Goal: Task Accomplishment & Management: Manage account settings

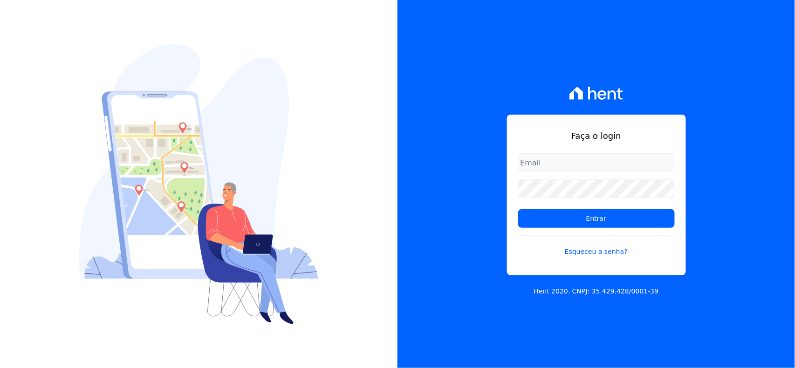
click at [532, 26] on div "Faça o login Entrar Esqueceu a senha? Hent 2020. CNPJ: 35.429.428/0001-39" at bounding box center [595, 184] width 397 height 368
click at [538, 161] on input "email" at bounding box center [596, 162] width 156 height 19
type input "[EMAIL_ADDRESS][DOMAIN_NAME]"
click at [518, 209] on input "Entrar" at bounding box center [596, 218] width 156 height 19
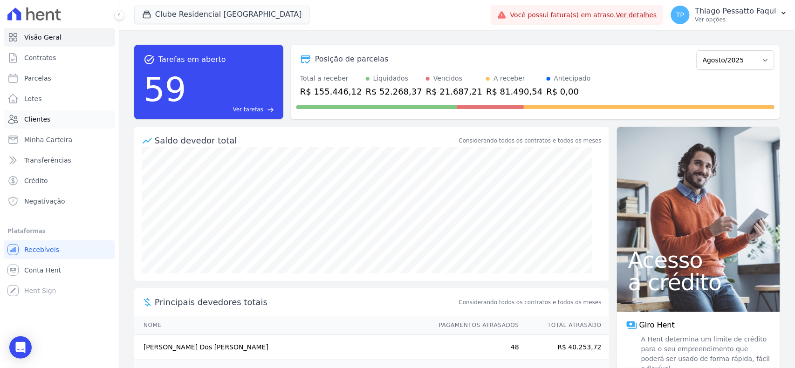
click at [57, 122] on link "Clientes" at bounding box center [59, 119] width 111 height 19
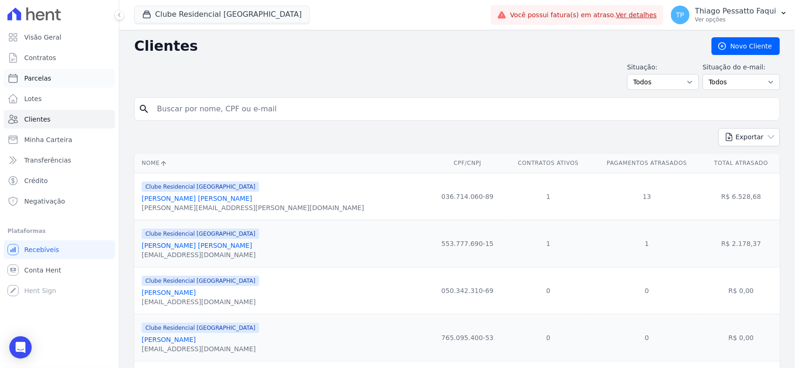
click at [48, 80] on link "Parcelas" at bounding box center [59, 78] width 111 height 19
select select
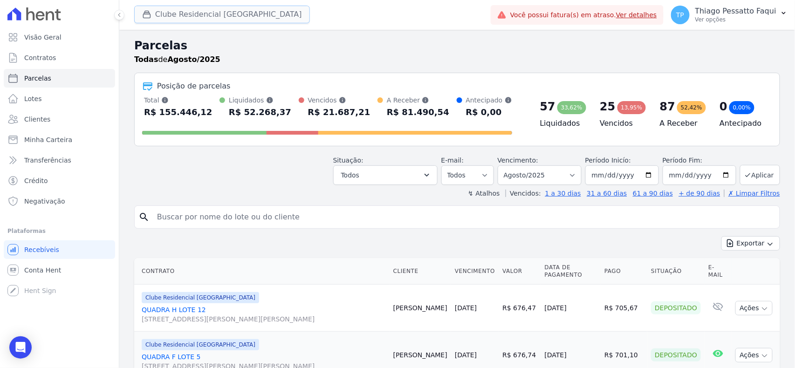
click at [204, 15] on button "Clube Residencial [GEOGRAPHIC_DATA]" at bounding box center [222, 15] width 176 height 18
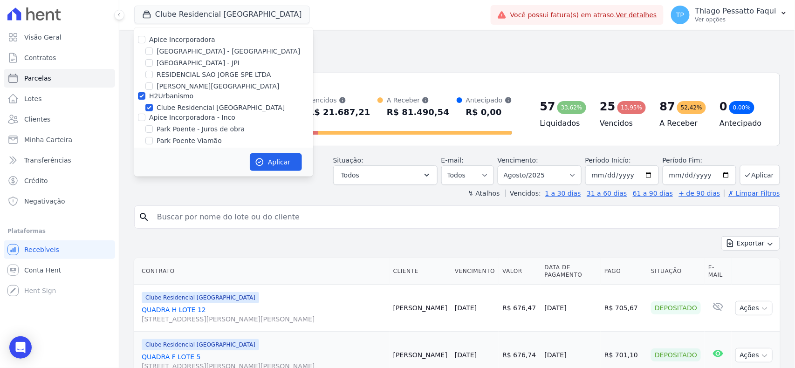
click at [172, 95] on label "H2Urbanismo" at bounding box center [171, 95] width 44 height 7
click at [145, 95] on input "H2Urbanismo" at bounding box center [141, 95] width 7 height 7
checkbox input "false"
click at [170, 50] on label "[GEOGRAPHIC_DATA] - [GEOGRAPHIC_DATA]" at bounding box center [227, 52] width 143 height 10
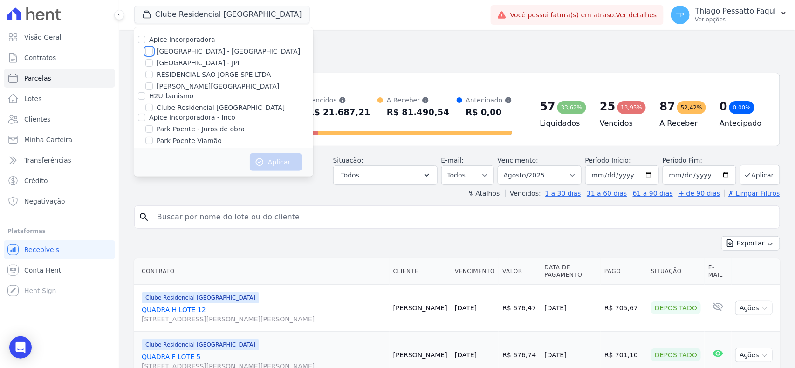
click at [153, 50] on input "[GEOGRAPHIC_DATA] - [GEOGRAPHIC_DATA]" at bounding box center [148, 51] width 7 height 7
click at [190, 52] on label "[GEOGRAPHIC_DATA] - [GEOGRAPHIC_DATA]" at bounding box center [227, 52] width 143 height 10
click at [153, 52] on input "[GEOGRAPHIC_DATA] - [GEOGRAPHIC_DATA]" at bounding box center [148, 51] width 7 height 7
checkbox input "false"
click at [169, 74] on label "RESIDENCIAL SAO JORGE SPE LTDA" at bounding box center [213, 75] width 115 height 10
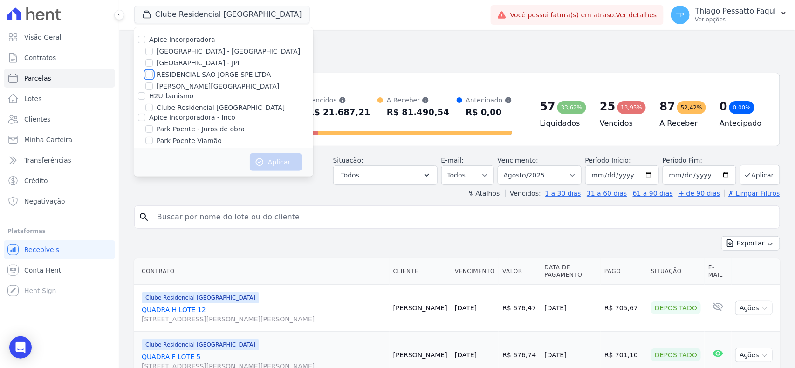
click at [153, 74] on input "RESIDENCIAL SAO JORGE SPE LTDA" at bounding box center [148, 74] width 7 height 7
click at [169, 74] on label "RESIDENCIAL SAO JORGE SPE LTDA" at bounding box center [213, 75] width 115 height 10
click at [153, 74] on input "RESIDENCIAL SAO JORGE SPE LTDA" at bounding box center [148, 74] width 7 height 7
checkbox input "false"
click at [171, 64] on label "[GEOGRAPHIC_DATA] - JPI" at bounding box center [197, 63] width 83 height 10
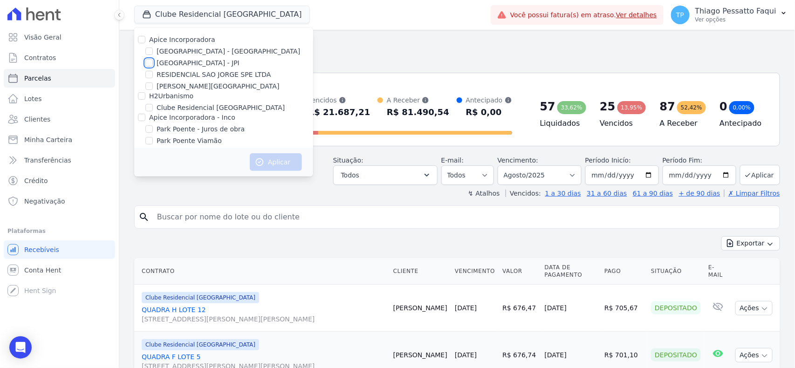
click at [153, 64] on input "[GEOGRAPHIC_DATA] - JPI" at bounding box center [148, 62] width 7 height 7
checkbox input "true"
click at [173, 75] on label "RESIDENCIAL SAO JORGE SPE LTDA" at bounding box center [213, 75] width 115 height 10
click at [153, 75] on input "RESIDENCIAL SAO JORGE SPE LTDA" at bounding box center [148, 74] width 7 height 7
checkbox input "true"
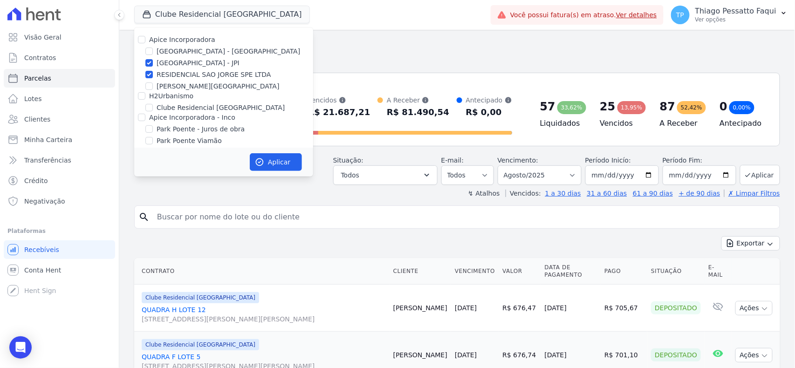
click at [173, 88] on label "[PERSON_NAME][GEOGRAPHIC_DATA]" at bounding box center [217, 87] width 122 height 10
click at [153, 88] on input "[PERSON_NAME][GEOGRAPHIC_DATA]" at bounding box center [148, 85] width 7 height 7
checkbox input "true"
click at [182, 56] on label "[GEOGRAPHIC_DATA] - [GEOGRAPHIC_DATA]" at bounding box center [227, 52] width 143 height 10
click at [153, 55] on input "[GEOGRAPHIC_DATA] - [GEOGRAPHIC_DATA]" at bounding box center [148, 51] width 7 height 7
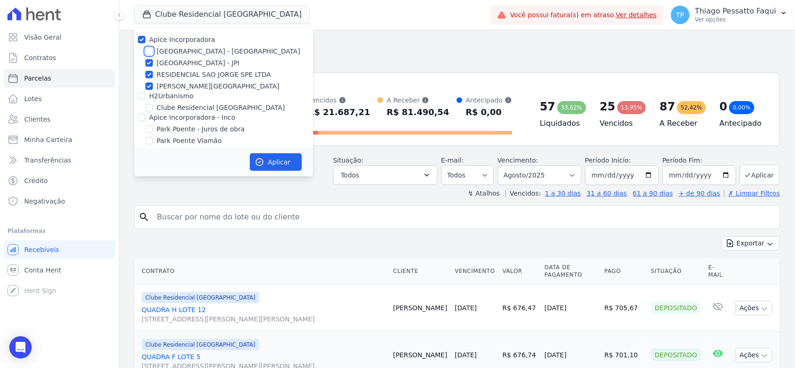
checkbox input "true"
click at [176, 36] on label "Apice Incorporadora" at bounding box center [182, 39] width 66 height 7
click at [145, 36] on input "Apice Incorporadora" at bounding box center [141, 39] width 7 height 7
checkbox input "false"
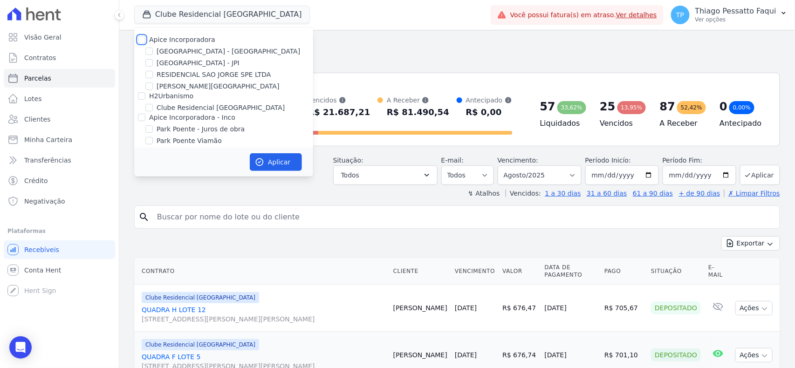
checkbox input "false"
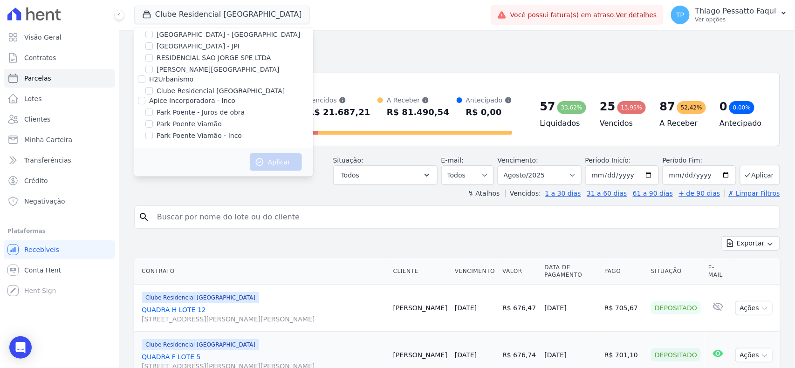
click at [169, 95] on label "Clube Residencial [GEOGRAPHIC_DATA]" at bounding box center [220, 91] width 128 height 10
click at [153, 95] on input "Clube Residencial [GEOGRAPHIC_DATA]" at bounding box center [148, 90] width 7 height 7
checkbox input "true"
click at [166, 99] on label "Apice Incorporadora - Inco" at bounding box center [192, 100] width 86 height 7
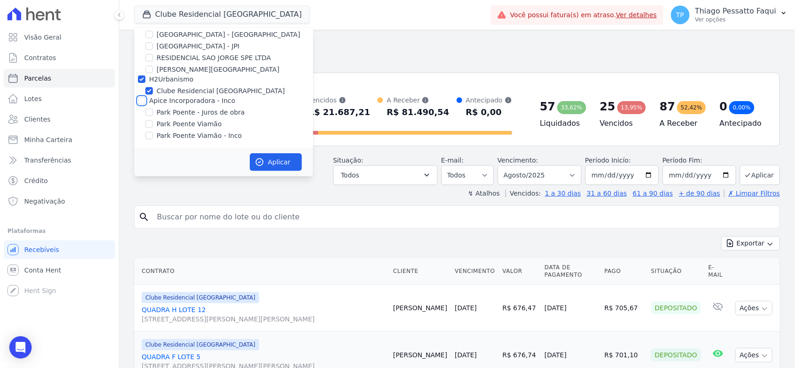
click at [145, 99] on input "Apice Incorporadora - Inco" at bounding box center [141, 100] width 7 height 7
checkbox input "true"
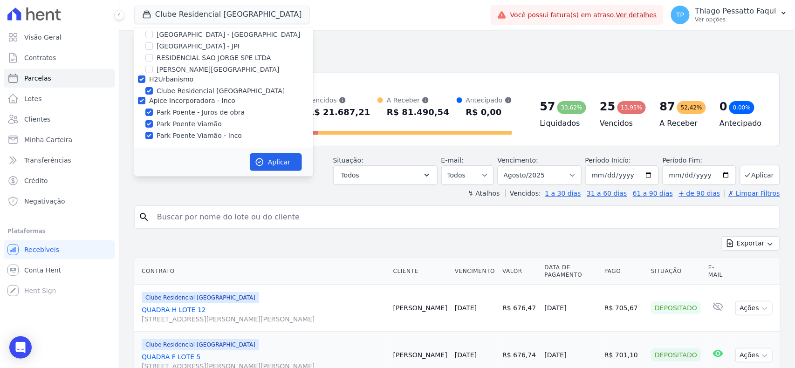
click at [168, 90] on label "Clube Residencial [GEOGRAPHIC_DATA]" at bounding box center [220, 91] width 128 height 10
click at [153, 90] on input "Clube Residencial [GEOGRAPHIC_DATA]" at bounding box center [148, 90] width 7 height 7
checkbox input "false"
click at [265, 164] on button "Aplicar" at bounding box center [276, 162] width 52 height 18
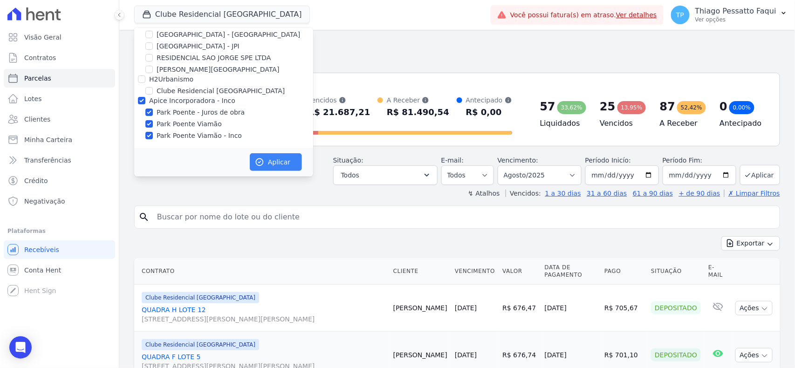
scroll to position [15, 0]
select select
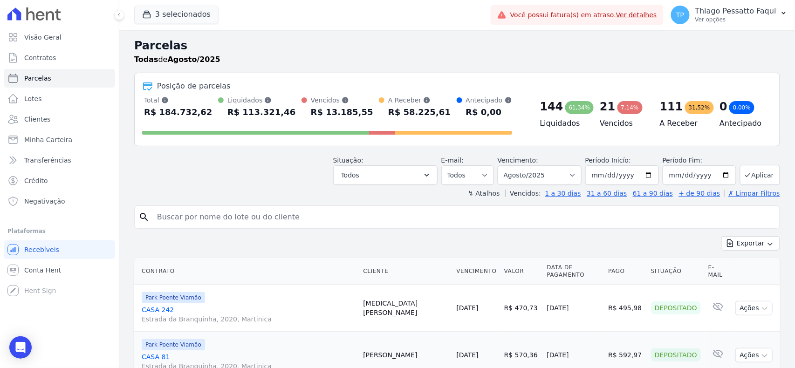
click at [351, 75] on div "Posição de parcelas Total Soma das parcelas pagas, vencidas, em aberto e agenda…" at bounding box center [457, 110] width 646 height 74
drag, startPoint x: 138, startPoint y: 110, endPoint x: 158, endPoint y: 115, distance: 21.0
click at [158, 115] on div "Posição de parcelas Total Soma das parcelas pagas, vencidas, em aberto e agenda…" at bounding box center [457, 110] width 646 height 74
click at [229, 122] on div "Total Soma das parcelas pagas, vencidas, em aberto e agendadas. Não considera p…" at bounding box center [327, 116] width 370 height 43
drag, startPoint x: 430, startPoint y: 106, endPoint x: 317, endPoint y: 114, distance: 113.4
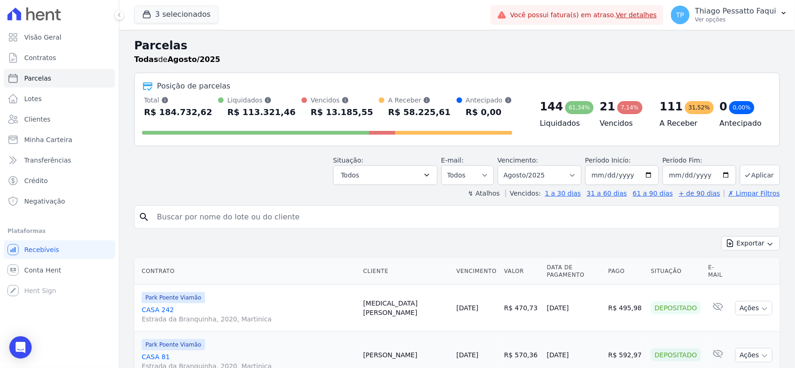
click at [317, 114] on div "Total Soma das parcelas pagas, vencidas, em aberto e agendadas. Não considera p…" at bounding box center [327, 107] width 370 height 24
click at [316, 113] on div "R$ 13.185,55" at bounding box center [342, 112] width 62 height 15
click at [561, 174] on select "Filtrar por período ──────── Todos os meses Novembro/2022 Dezembro/2022 Janeiro…" at bounding box center [539, 175] width 84 height 20
select select "07/2025"
click at [502, 165] on select "Filtrar por período ──────── Todos os meses Novembro/2022 Dezembro/2022 Janeiro…" at bounding box center [539, 175] width 84 height 20
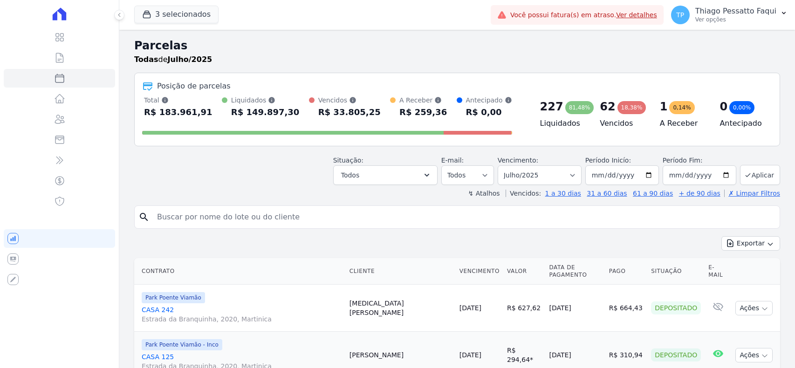
select select
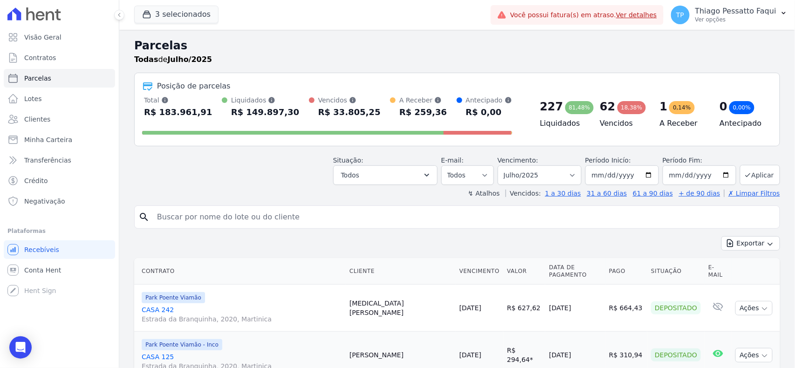
click at [359, 118] on div "Total Soma das parcelas pagas, vencidas, em aberto e agendadas. Não considera p…" at bounding box center [327, 107] width 370 height 24
click at [638, 110] on div "62 18,38% Vencidos" at bounding box center [622, 112] width 60 height 35
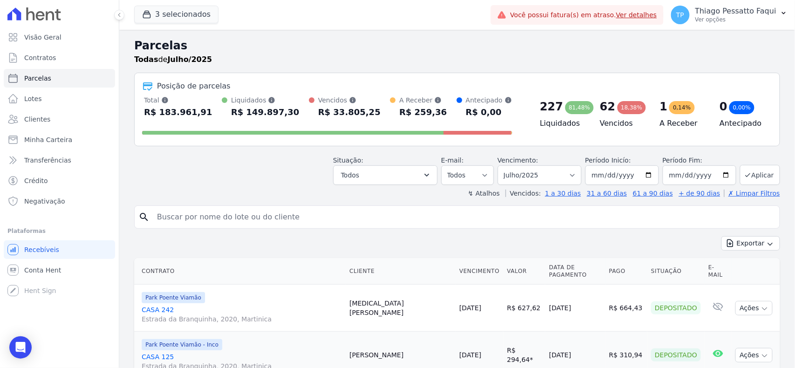
click at [638, 110] on div "62 18,38% Vencidos" at bounding box center [622, 112] width 60 height 35
click at [636, 110] on div "62 18,38%" at bounding box center [621, 106] width 45 height 15
click at [367, 167] on button "Todos" at bounding box center [385, 175] width 104 height 20
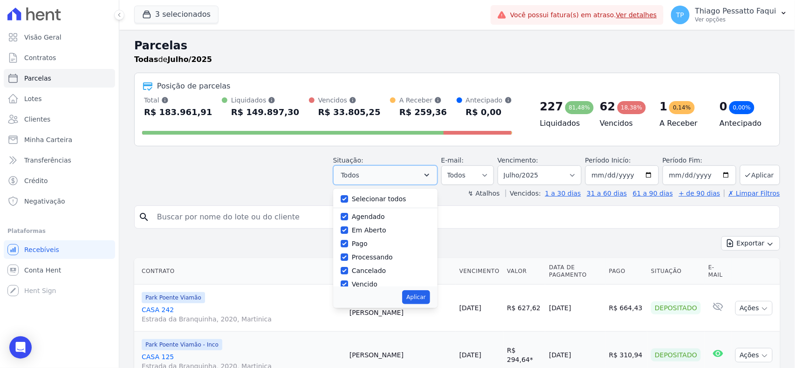
click at [416, 169] on button "Todos" at bounding box center [385, 175] width 104 height 20
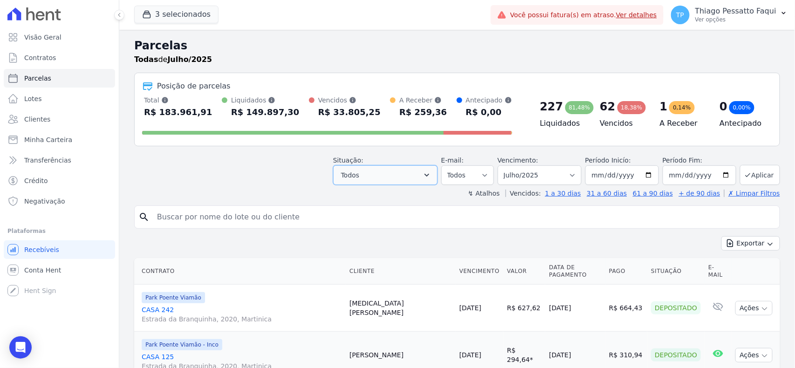
click at [359, 173] on span "Todos" at bounding box center [350, 175] width 18 height 11
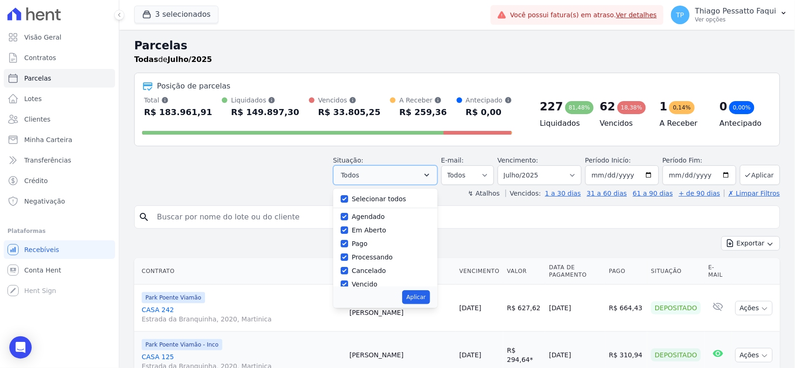
click at [359, 180] on span "Todos" at bounding box center [350, 175] width 18 height 11
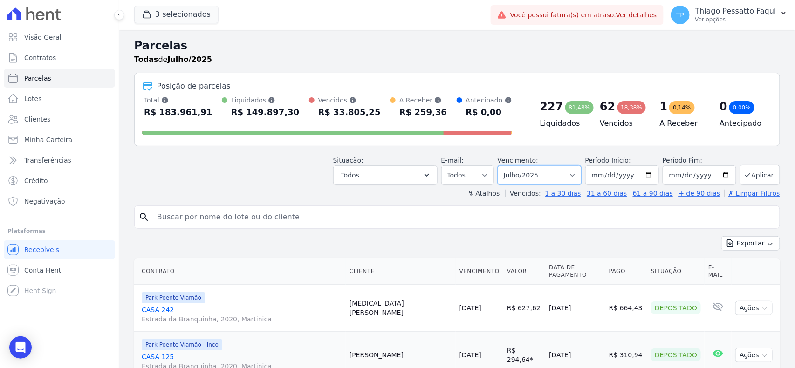
click at [518, 177] on select "Filtrar por período ──────── Todos os meses Novembro/2022 Dezembro/2022 Janeiro…" at bounding box center [539, 175] width 84 height 20
select select "all"
click at [502, 165] on select "Filtrar por período ──────── Todos os meses Novembro/2022 Dezembro/2022 Janeiro…" at bounding box center [539, 175] width 84 height 20
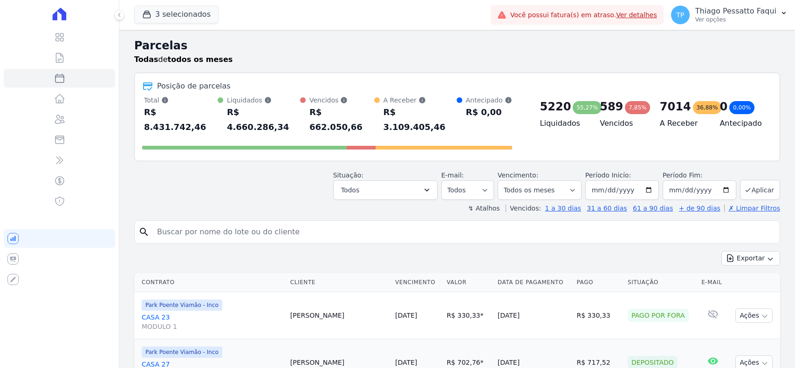
select select
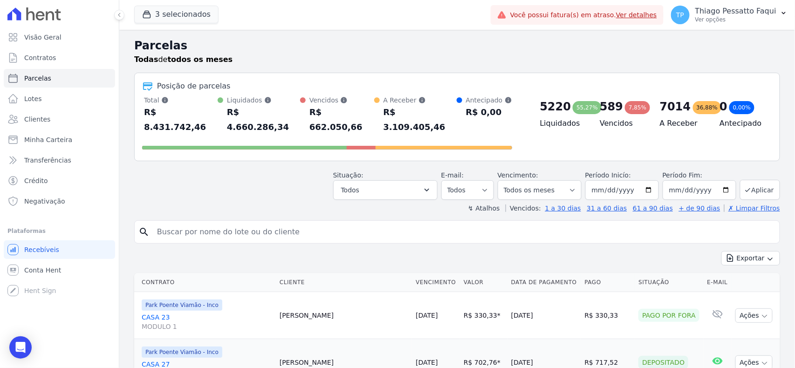
drag, startPoint x: 386, startPoint y: 114, endPoint x: 439, endPoint y: 104, distance: 54.4
click at [439, 104] on dl "A Receber Soma das parcelas em aberto e agendadas. R$ 3.109.405,46" at bounding box center [419, 114] width 73 height 39
click at [435, 75] on div "Posição de parcelas Total Soma das parcelas pagas, vencidas, em aberto e agenda…" at bounding box center [457, 117] width 646 height 88
click at [341, 60] on div "Todas de todos os meses" at bounding box center [457, 59] width 646 height 11
click at [192, 16] on button "3 selecionados" at bounding box center [176, 15] width 84 height 18
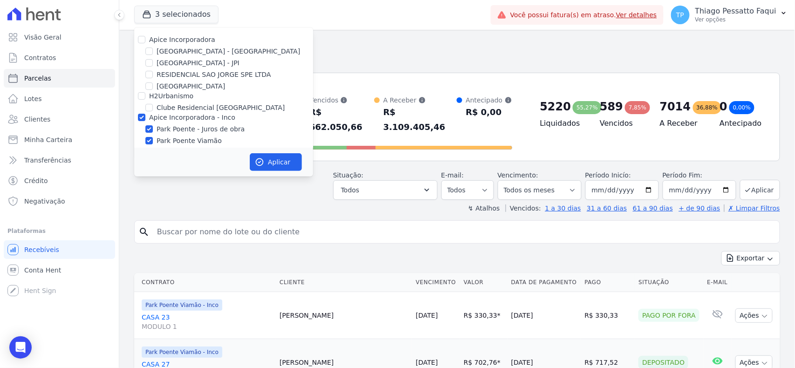
click at [185, 118] on label "Apice Incorporadora - Inco" at bounding box center [192, 117] width 86 height 7
click at [145, 118] on input "Apice Incorporadora - Inco" at bounding box center [141, 117] width 7 height 7
checkbox input "false"
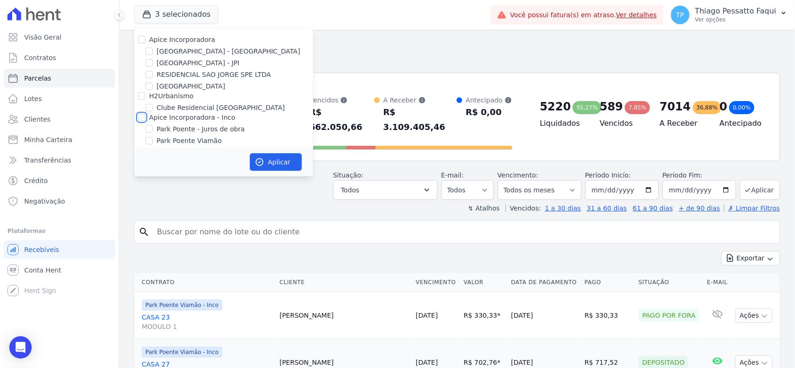
checkbox input "false"
click at [175, 52] on label "[GEOGRAPHIC_DATA] - [GEOGRAPHIC_DATA]" at bounding box center [227, 52] width 143 height 10
click at [153, 52] on input "[GEOGRAPHIC_DATA] - [GEOGRAPHIC_DATA]" at bounding box center [148, 51] width 7 height 7
checkbox input "true"
click at [258, 161] on icon "button" at bounding box center [259, 161] width 9 height 9
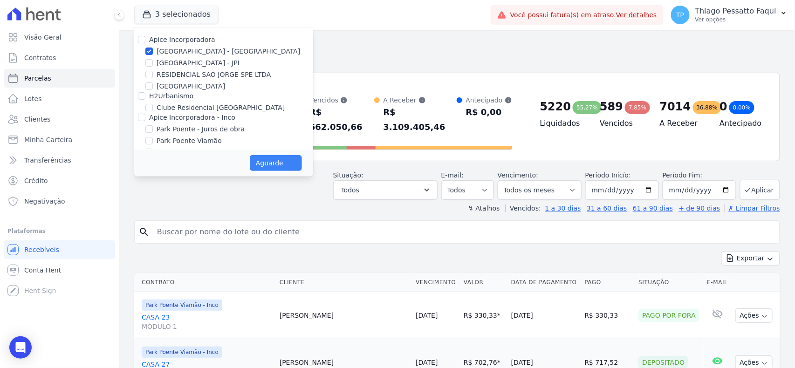
select select
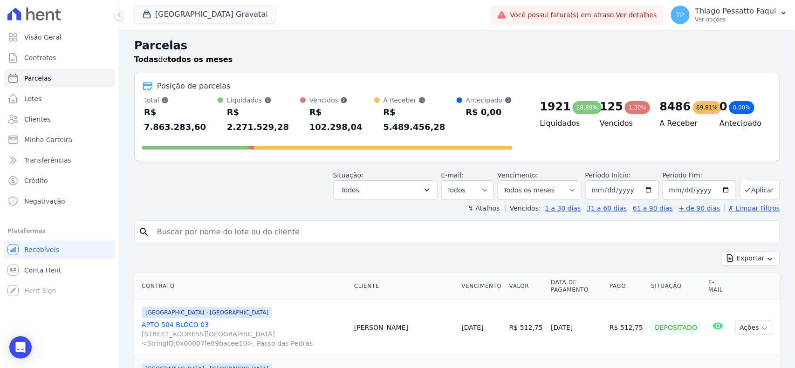
click at [394, 60] on div "Todas de todos os meses" at bounding box center [457, 59] width 646 height 11
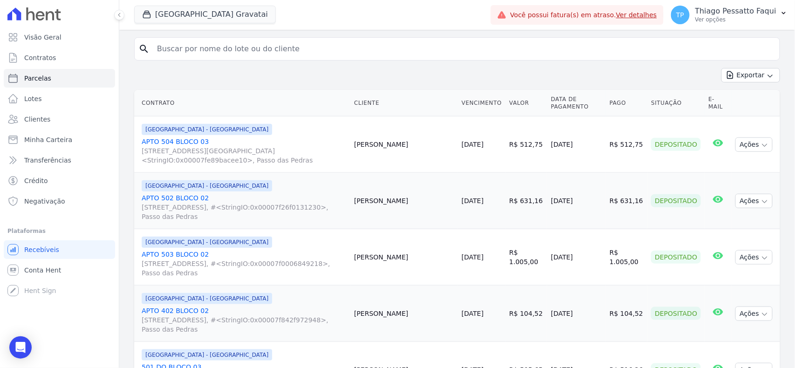
scroll to position [186, 0]
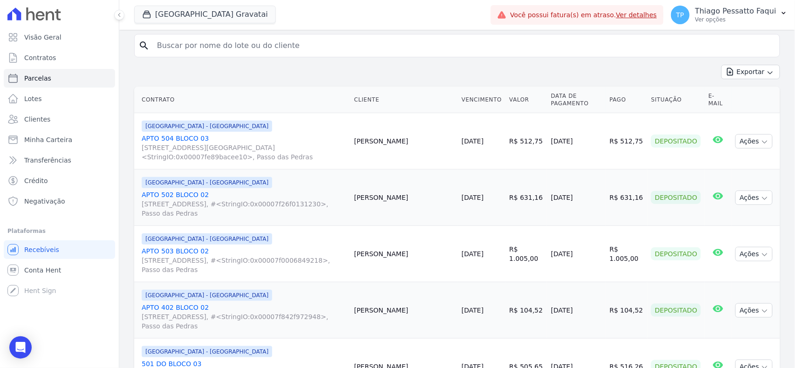
click at [155, 134] on link "APTO 504 BLOCO 03 Rua Nova York, 120, #<StringIO:0x00007fe89bacee10>, Passo das…" at bounding box center [244, 148] width 205 height 28
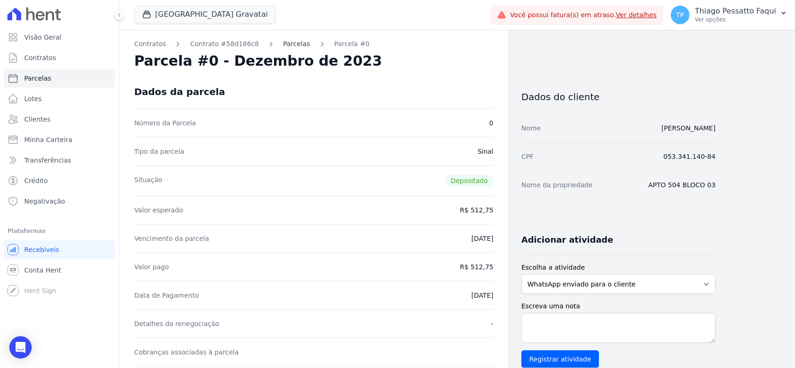
click at [283, 45] on link "Parcelas" at bounding box center [296, 44] width 27 height 10
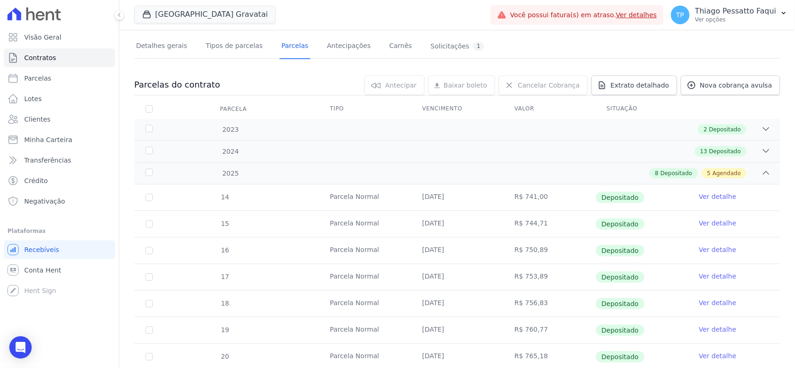
scroll to position [62, 0]
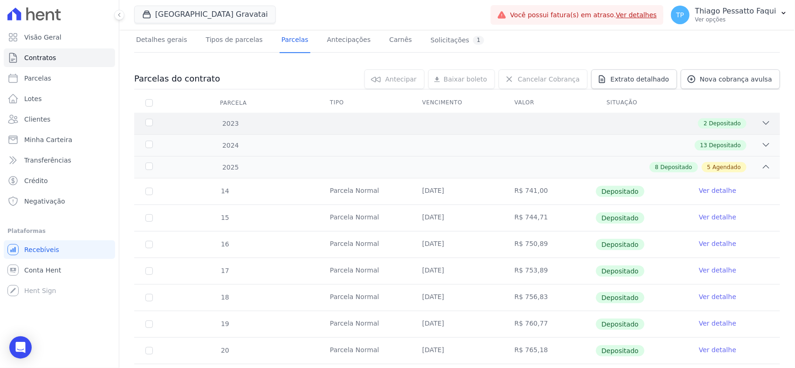
click at [356, 129] on div "2023 2 Depositado" at bounding box center [457, 123] width 646 height 21
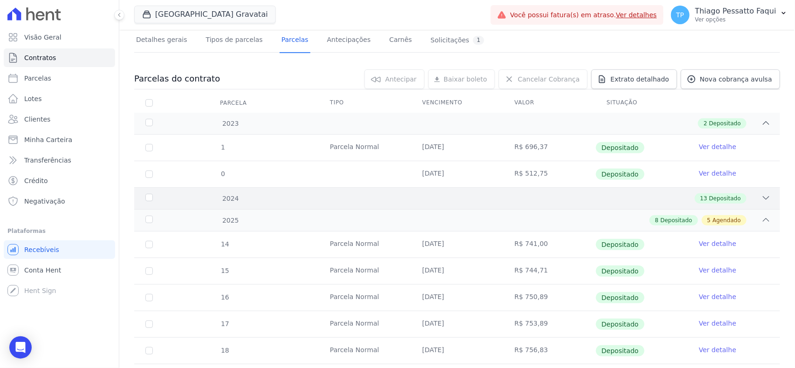
click at [355, 206] on div "2024 13 Depositado" at bounding box center [457, 198] width 646 height 22
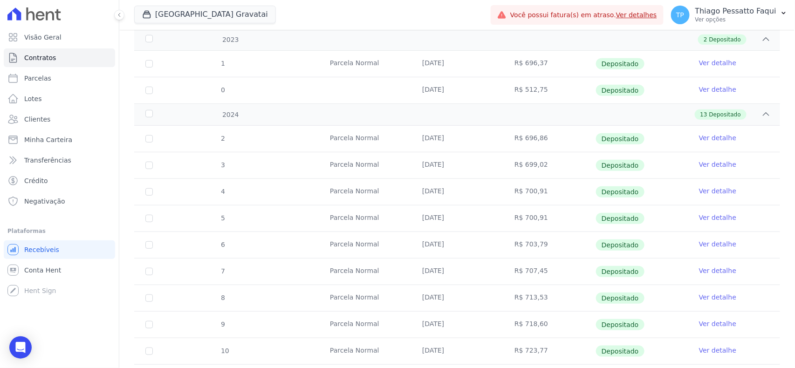
scroll to position [85, 0]
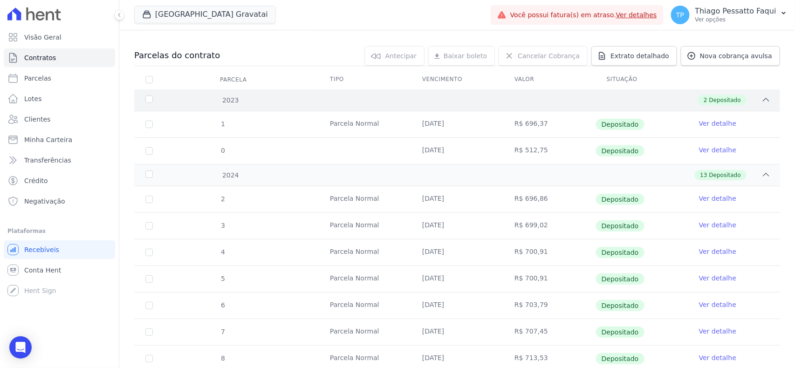
click at [289, 100] on div "2 Depositado" at bounding box center [489, 100] width 564 height 10
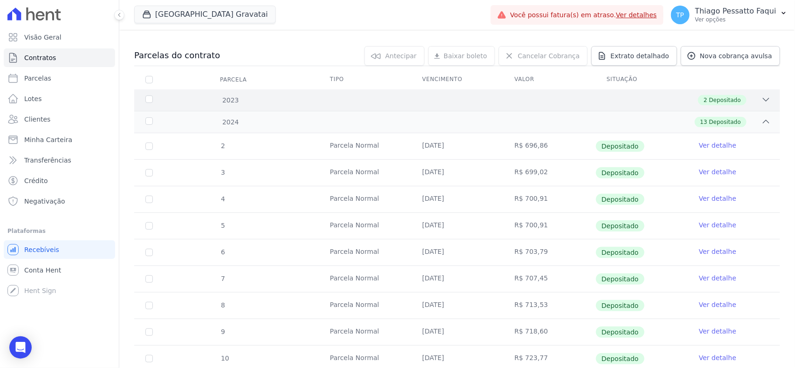
click at [289, 100] on div "2 Depositado" at bounding box center [489, 100] width 564 height 10
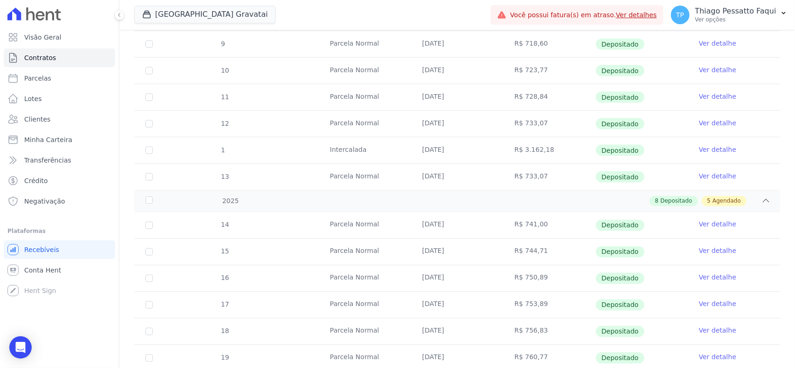
scroll to position [520, 0]
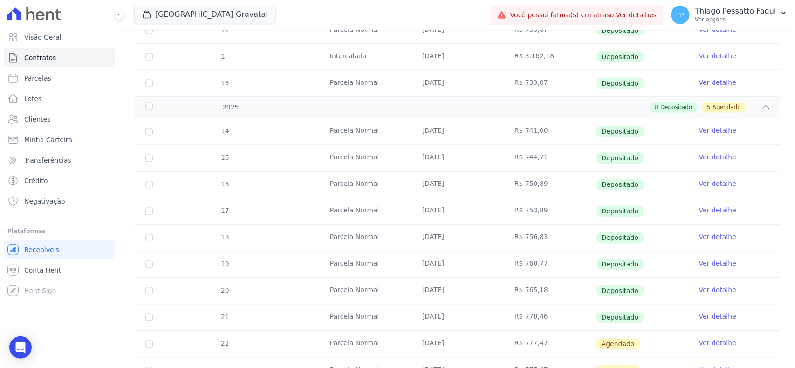
click at [423, 61] on td "[DATE]" at bounding box center [457, 57] width 92 height 26
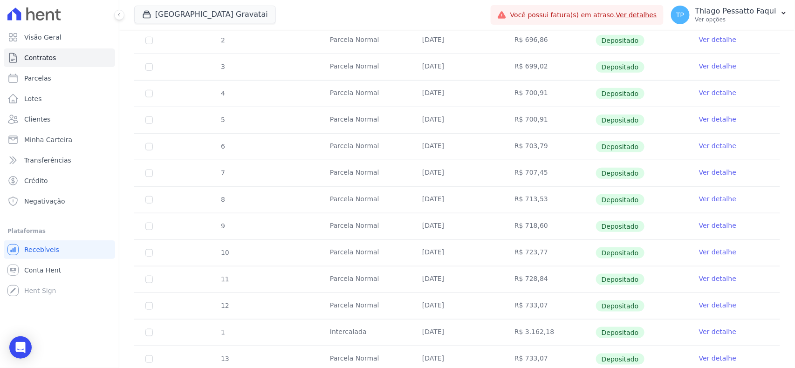
scroll to position [210, 0]
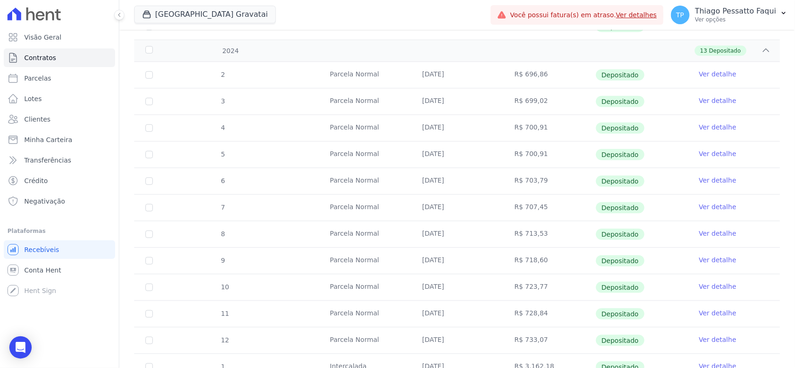
drag, startPoint x: 350, startPoint y: 129, endPoint x: 350, endPoint y: 199, distance: 70.3
click at [350, 199] on tbody "2 Parcela Normal 25/01/2024 R$ 696,86 Depositado Ver detalhe 3 Parcela Normal 2…" at bounding box center [457, 234] width 646 height 345
click at [353, 201] on td "Parcela Normal" at bounding box center [365, 208] width 92 height 26
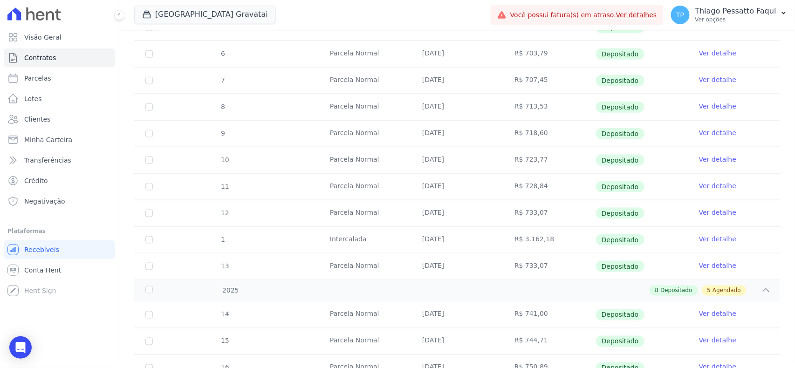
scroll to position [396, 0]
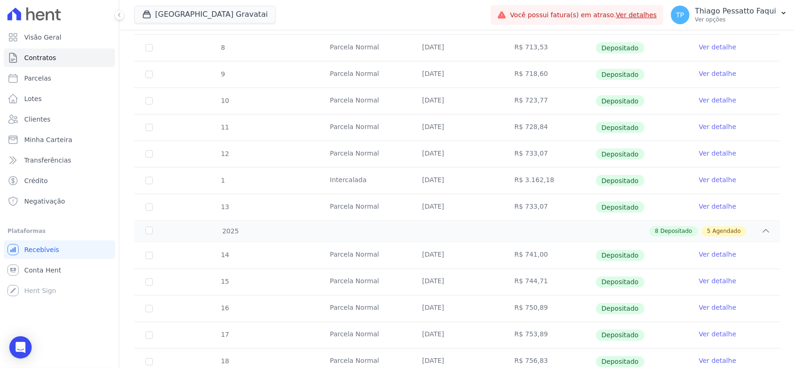
click at [345, 179] on td "Intercalada" at bounding box center [365, 181] width 92 height 26
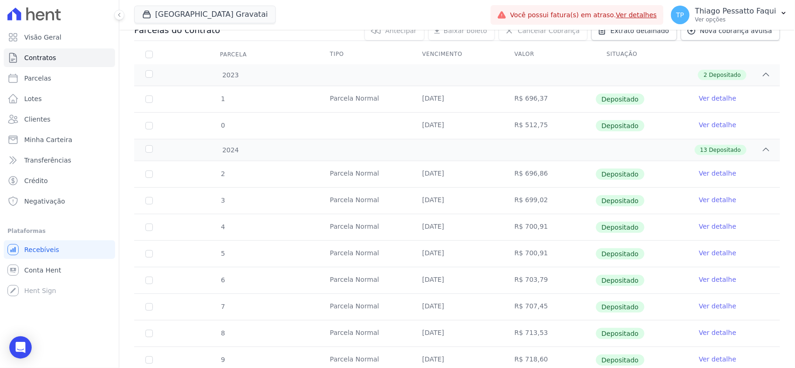
scroll to position [0, 0]
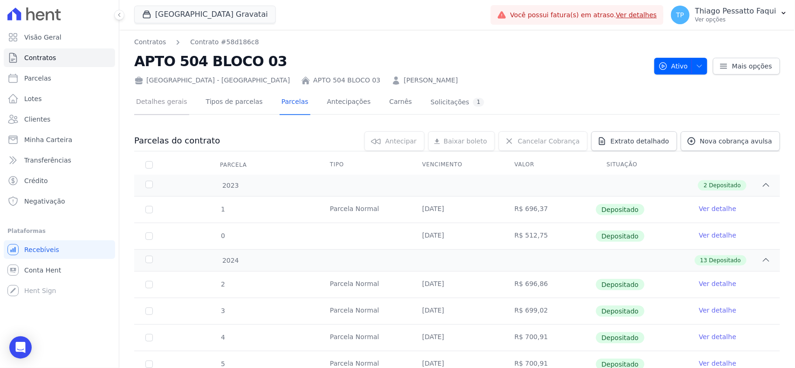
click at [155, 92] on link "Detalhes gerais" at bounding box center [161, 102] width 55 height 25
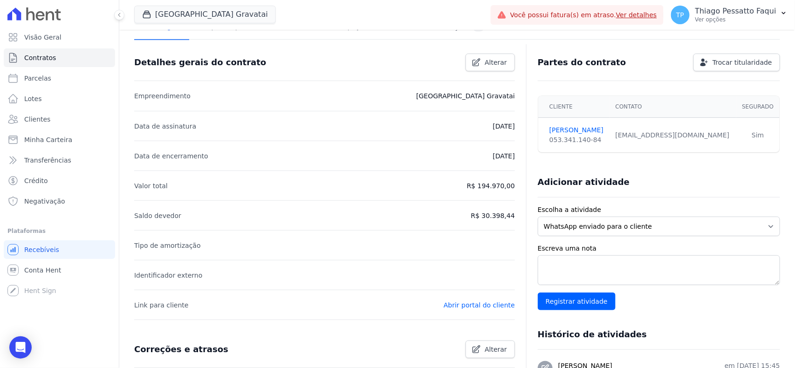
scroll to position [62, 0]
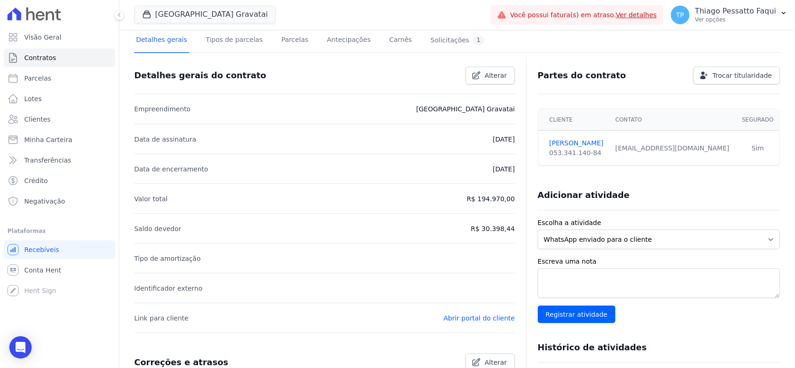
click at [161, 200] on p "Valor total" at bounding box center [151, 198] width 34 height 11
click at [160, 199] on p "Valor total" at bounding box center [151, 198] width 34 height 11
click at [178, 186] on li "Valor total R$ 194.970,00" at bounding box center [324, 198] width 381 height 30
click at [265, 32] on div "Detalhes gerais Tipos de parcelas Parcelas Antecipações Carnês Solicitações 1" at bounding box center [310, 40] width 352 height 25
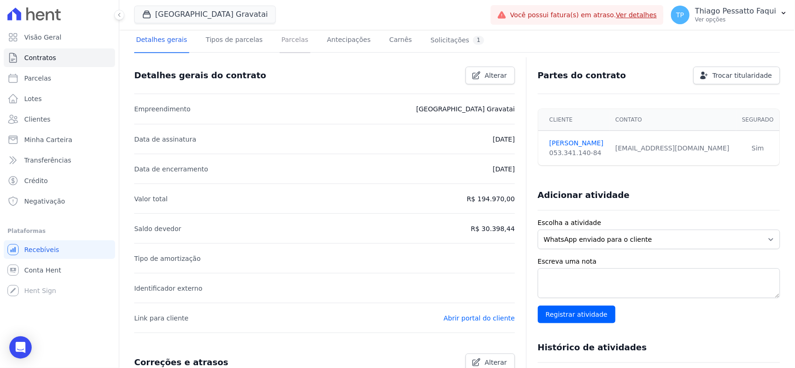
click at [283, 41] on link "Parcelas" at bounding box center [294, 40] width 31 height 25
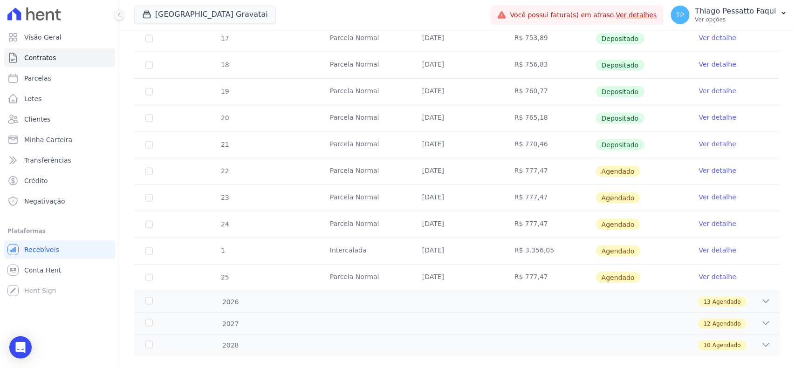
scroll to position [309, 0]
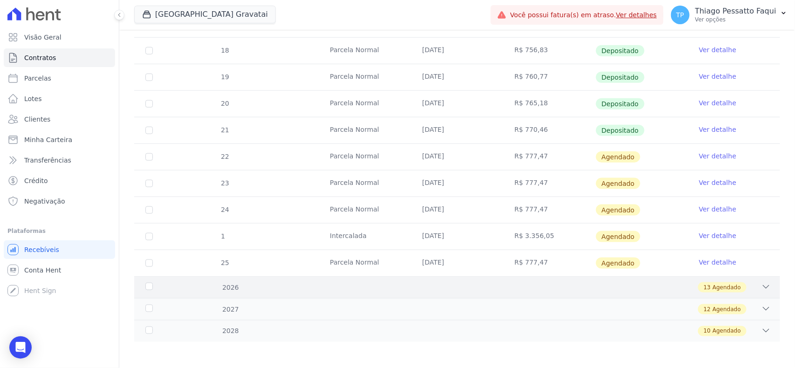
click at [279, 285] on div "13 Agendado" at bounding box center [489, 287] width 564 height 10
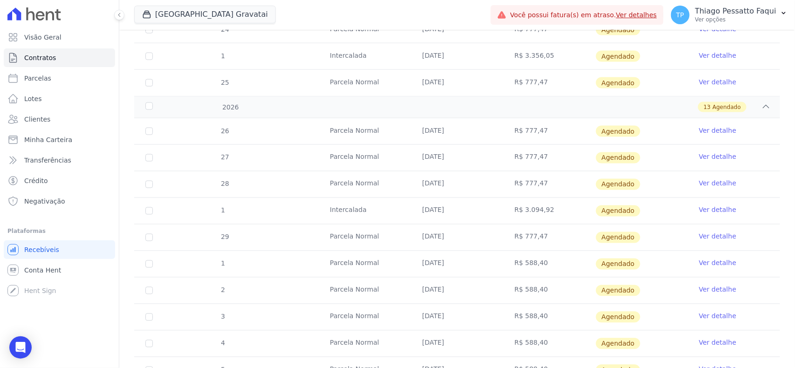
scroll to position [495, 0]
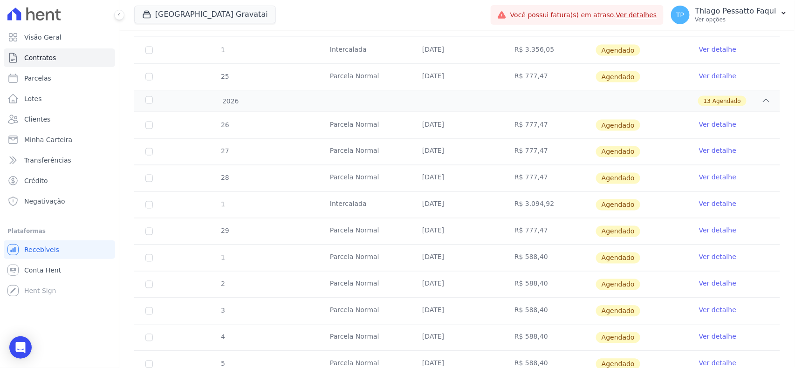
drag, startPoint x: 329, startPoint y: 204, endPoint x: 365, endPoint y: 203, distance: 35.9
click at [365, 203] on td "Intercalada" at bounding box center [365, 205] width 92 height 26
click at [361, 221] on td "Parcela Normal" at bounding box center [365, 231] width 92 height 26
drag, startPoint x: 215, startPoint y: 229, endPoint x: 543, endPoint y: 229, distance: 328.3
click at [543, 229] on tr "29 Parcela Normal 25/04/2026 R$ 777,47 Agendado Ver detalhe" at bounding box center [457, 231] width 646 height 27
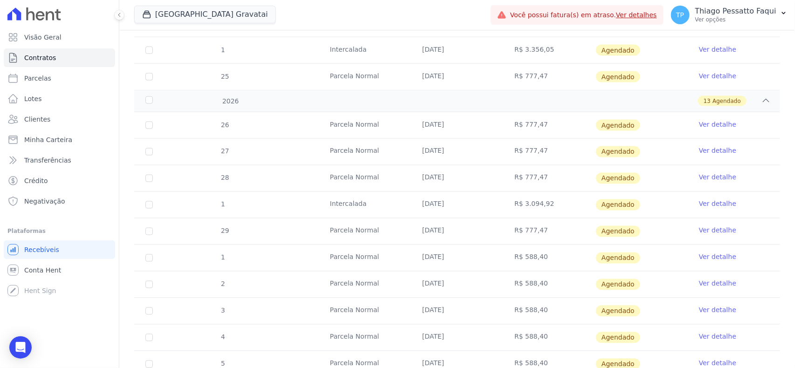
drag, startPoint x: 277, startPoint y: 261, endPoint x: 538, endPoint y: 252, distance: 261.9
click at [538, 252] on tr "1 Parcela Normal 25/05/2026 R$ 588,40 Agendado Ver detalhe" at bounding box center [457, 258] width 646 height 27
click at [538, 252] on td "R$ 588,40" at bounding box center [549, 258] width 92 height 26
click at [192, 16] on button "Arty Park Gravatai" at bounding box center [205, 15] width 142 height 18
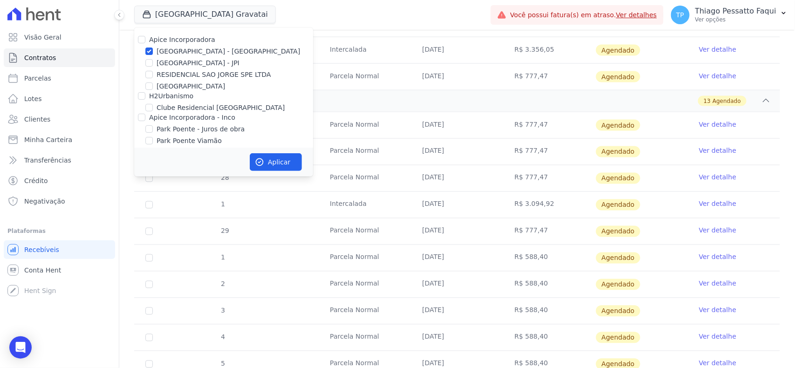
click at [172, 51] on label "[GEOGRAPHIC_DATA] - [GEOGRAPHIC_DATA]" at bounding box center [227, 52] width 143 height 10
click at [153, 51] on input "[GEOGRAPHIC_DATA] - [GEOGRAPHIC_DATA]" at bounding box center [148, 51] width 7 height 7
checkbox input "false"
click at [204, 121] on label "Apice Incorporadora - Inco" at bounding box center [192, 117] width 86 height 7
click at [145, 121] on input "Apice Incorporadora - Inco" at bounding box center [141, 117] width 7 height 7
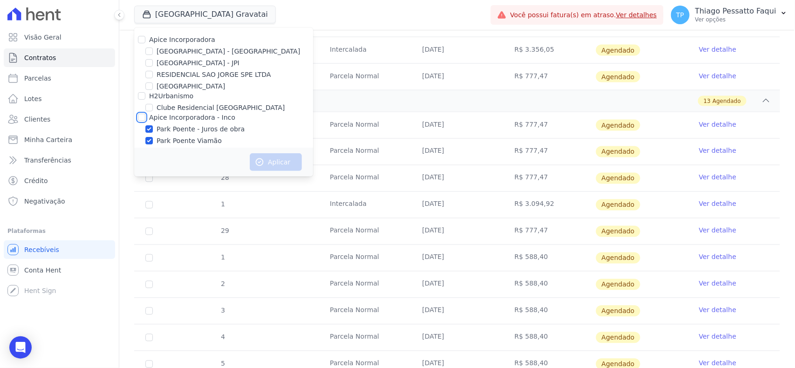
checkbox input "true"
click at [268, 159] on button "Aplicar" at bounding box center [276, 162] width 52 height 18
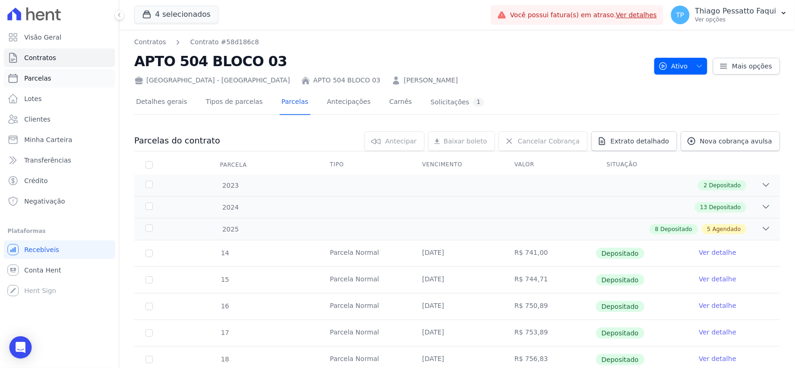
click at [36, 80] on span "Parcelas" at bounding box center [37, 78] width 27 height 9
select select
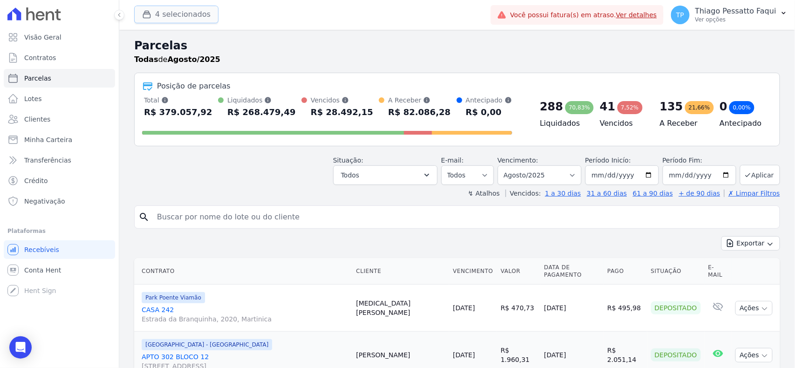
click at [173, 10] on button "4 selecionados" at bounding box center [176, 15] width 84 height 18
click at [178, 14] on button "4 selecionados" at bounding box center [176, 15] width 84 height 18
click at [234, 43] on h2 "Parcelas" at bounding box center [457, 45] width 646 height 17
click at [194, 15] on button "4 selecionados" at bounding box center [176, 15] width 84 height 18
click at [198, 16] on button "4 selecionados" at bounding box center [176, 15] width 84 height 18
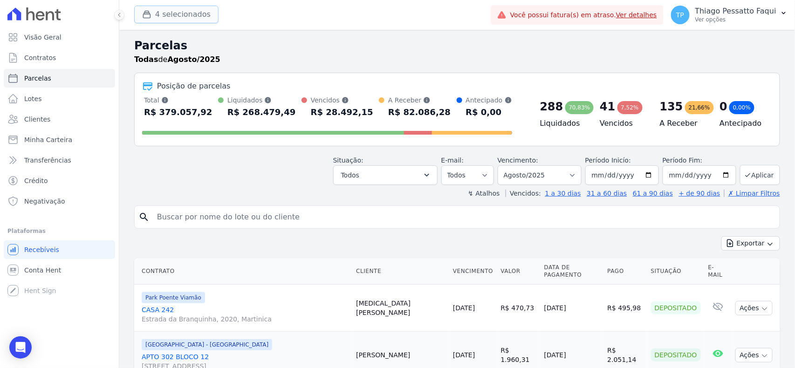
click at [176, 19] on button "4 selecionados" at bounding box center [176, 15] width 84 height 18
click at [538, 179] on select "Filtrar por período ──────── Todos os meses Novembro/2022 Dezembro/2022 Janeiro…" at bounding box center [539, 175] width 84 height 20
click at [414, 177] on button "Todos" at bounding box center [385, 175] width 104 height 20
click at [428, 175] on button "Todos" at bounding box center [385, 175] width 104 height 20
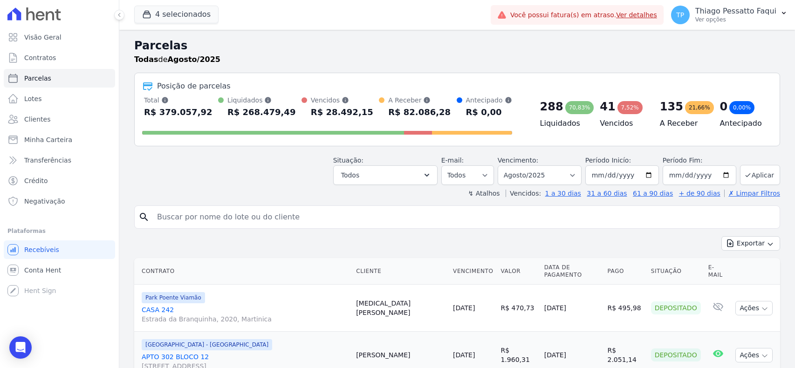
select select
click at [361, 183] on button "Todos" at bounding box center [385, 175] width 104 height 20
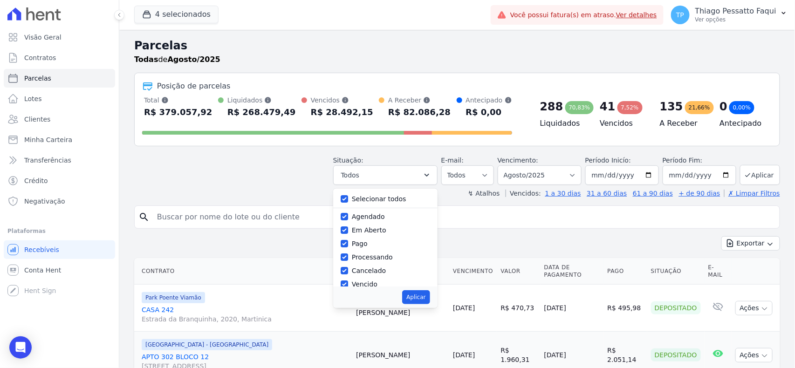
click at [366, 201] on label "Selecionar todos" at bounding box center [379, 198] width 54 height 7
click at [348, 201] on input "Selecionar todos" at bounding box center [343, 198] width 7 height 7
checkbox input "false"
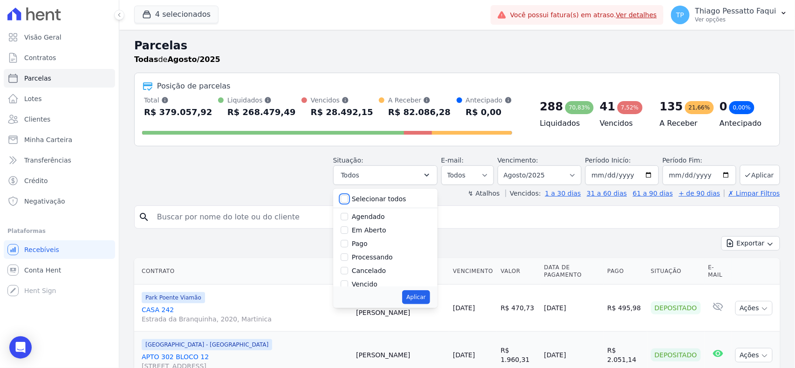
checkbox input "false"
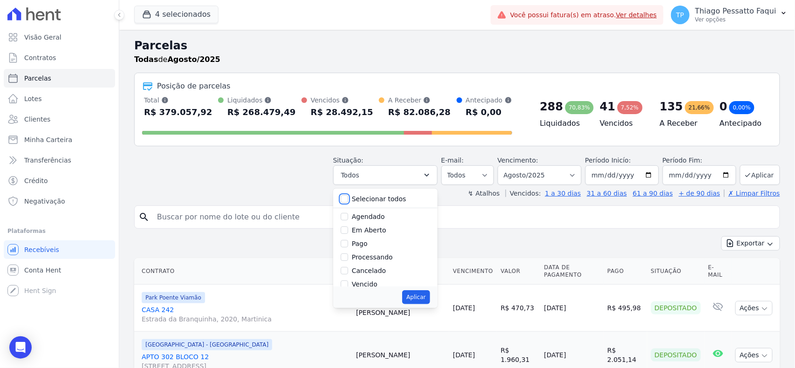
checkbox input "false"
click at [372, 225] on label "Vencido" at bounding box center [365, 221] width 26 height 7
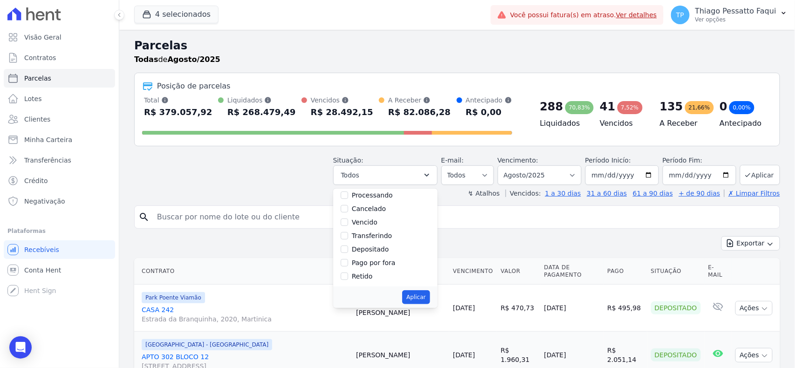
click at [348, 225] on input "Vencido" at bounding box center [343, 221] width 7 height 7
checkbox input "true"
click at [421, 294] on button "Aplicar" at bounding box center [415, 297] width 27 height 14
select select "overdue"
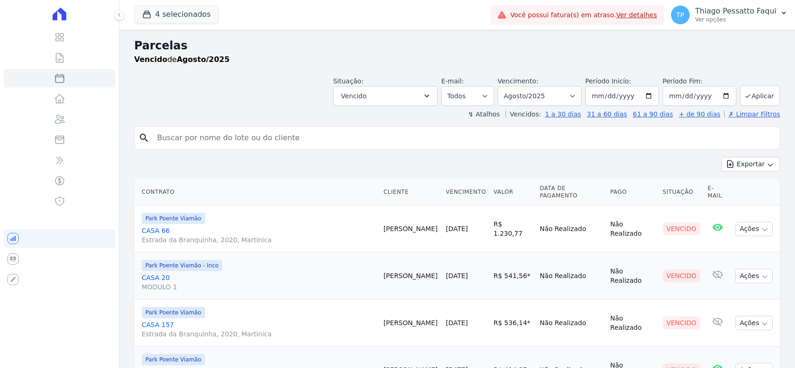
select select
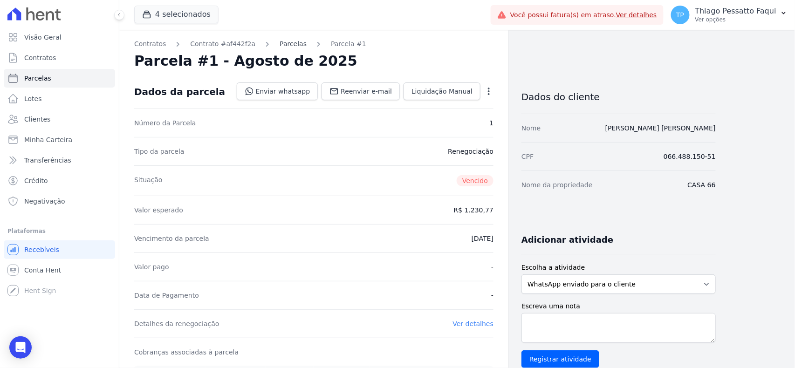
click at [283, 48] on link "Parcelas" at bounding box center [292, 44] width 27 height 10
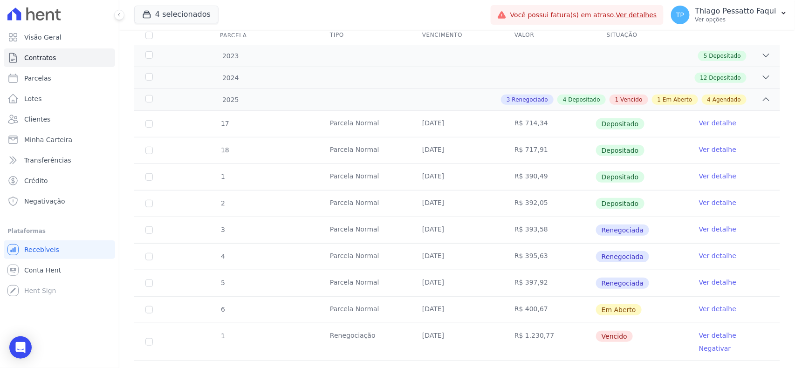
scroll to position [124, 0]
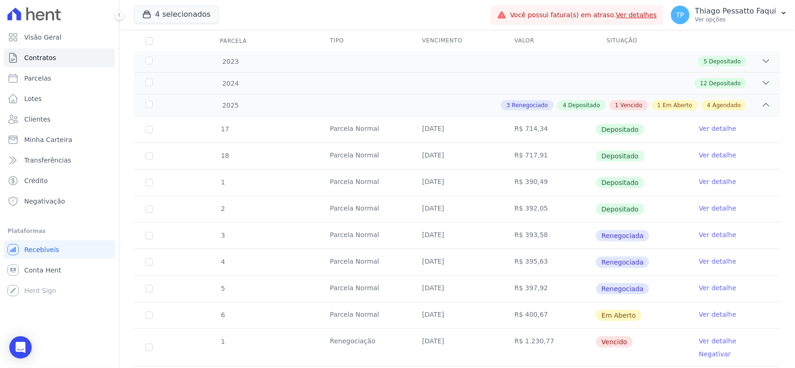
click at [439, 154] on td "[DATE]" at bounding box center [457, 156] width 92 height 26
click at [437, 183] on td "[DATE]" at bounding box center [457, 183] width 92 height 26
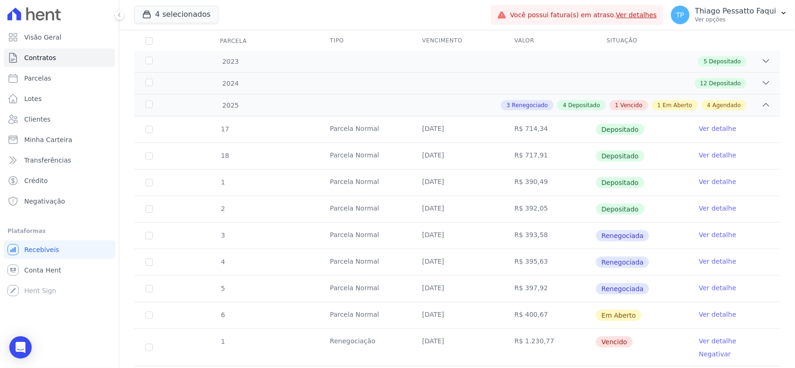
click at [437, 183] on td "[DATE]" at bounding box center [457, 183] width 92 height 26
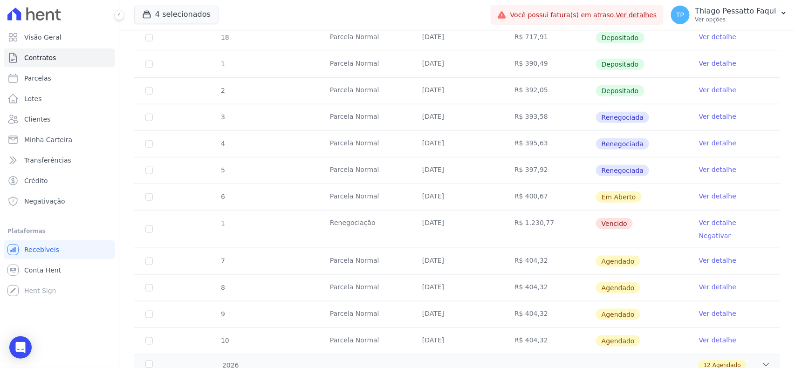
scroll to position [248, 0]
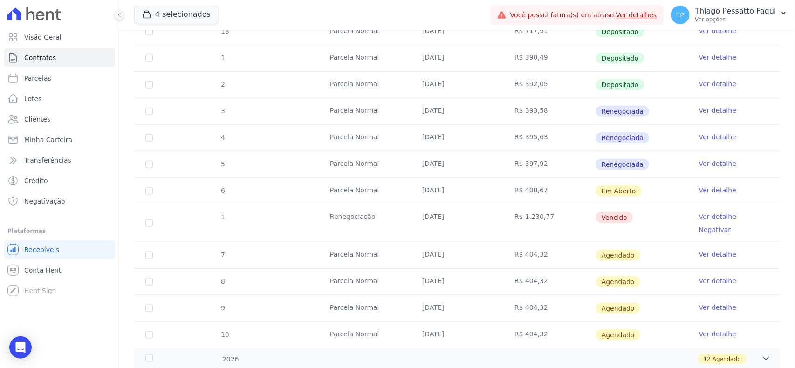
drag, startPoint x: 514, startPoint y: 175, endPoint x: 480, endPoint y: 110, distance: 72.9
click at [480, 110] on tbody "17 [GEOGRAPHIC_DATA] [DATE] R$ 714,34 Depositado Ver detalhe 18 [GEOGRAPHIC_DAT…" at bounding box center [457, 170] width 646 height 356
drag, startPoint x: 533, startPoint y: 224, endPoint x: 441, endPoint y: 225, distance: 91.8
click at [445, 228] on tr "1 Renegociação [DATE] R$ 1.230,77 [GEOGRAPHIC_DATA] Ver detalhe Negativar" at bounding box center [457, 223] width 646 height 38
click at [356, 216] on td "Renegociação" at bounding box center [365, 222] width 92 height 37
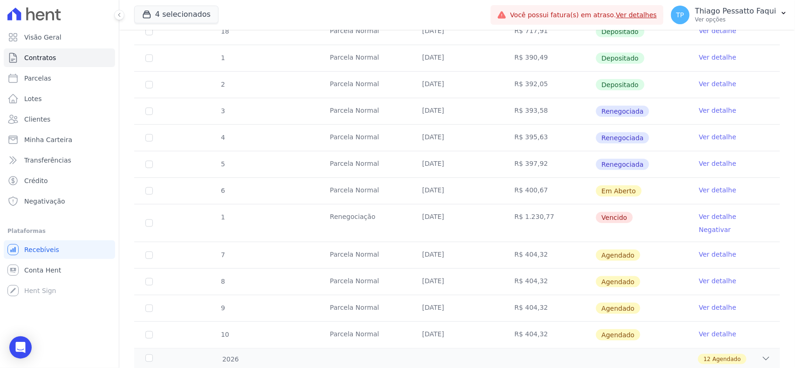
click at [356, 216] on td "Renegociação" at bounding box center [365, 222] width 92 height 37
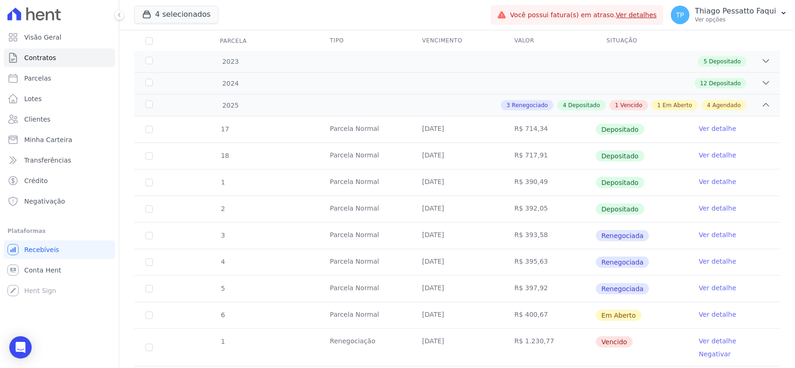
drag, startPoint x: 219, startPoint y: 162, endPoint x: 378, endPoint y: 157, distance: 158.9
click at [378, 157] on tr "18 [GEOGRAPHIC_DATA] [DATE] R$ 717,91 Depositado Ver detalhe" at bounding box center [457, 156] width 646 height 27
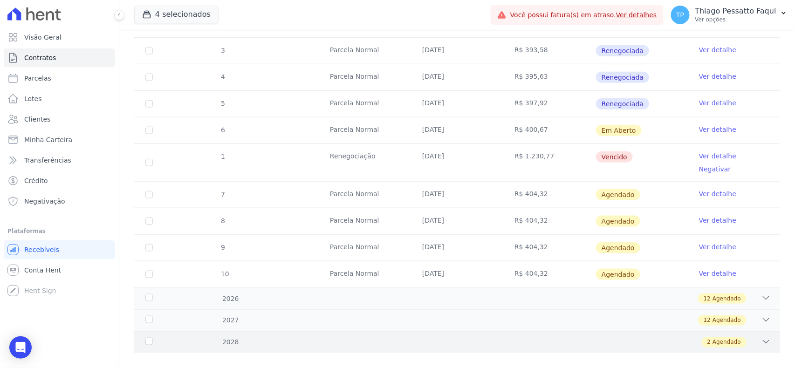
click at [337, 337] on div "2 Agendado" at bounding box center [489, 342] width 564 height 10
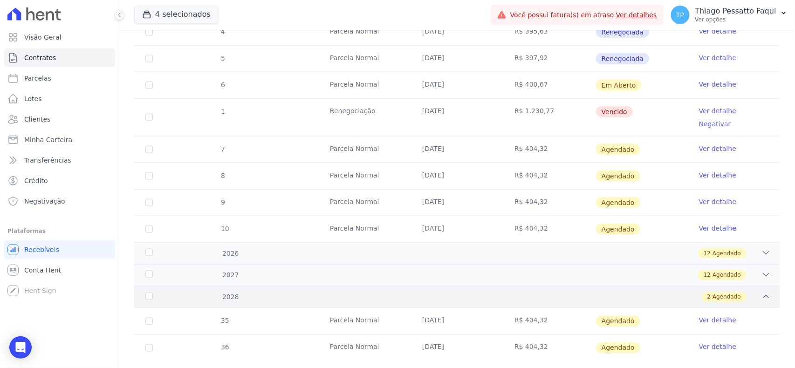
scroll to position [362, 0]
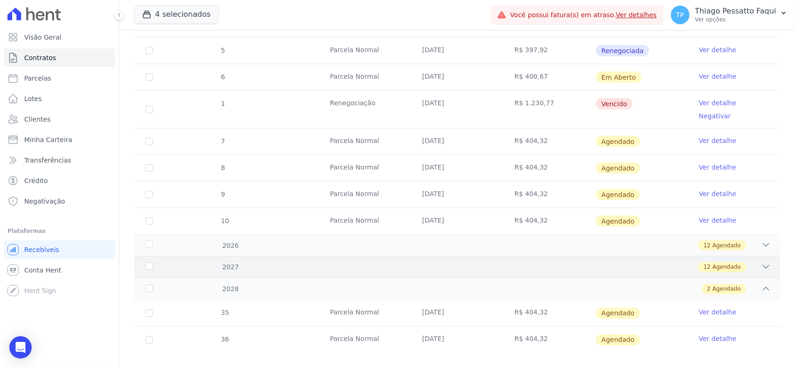
click at [176, 263] on div "2027" at bounding box center [172, 268] width 58 height 10
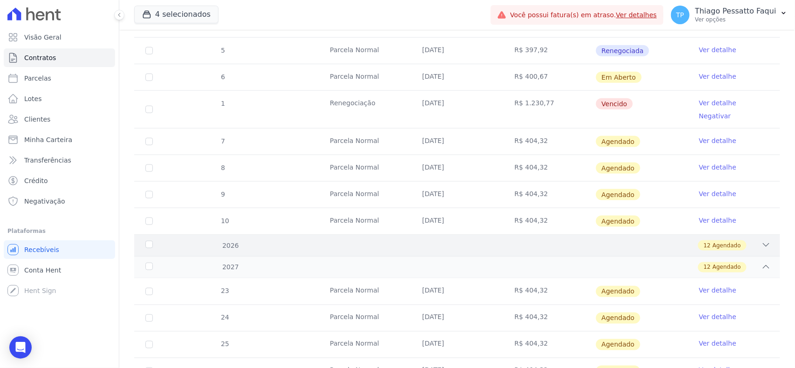
click at [181, 241] on div "2026" at bounding box center [172, 246] width 58 height 10
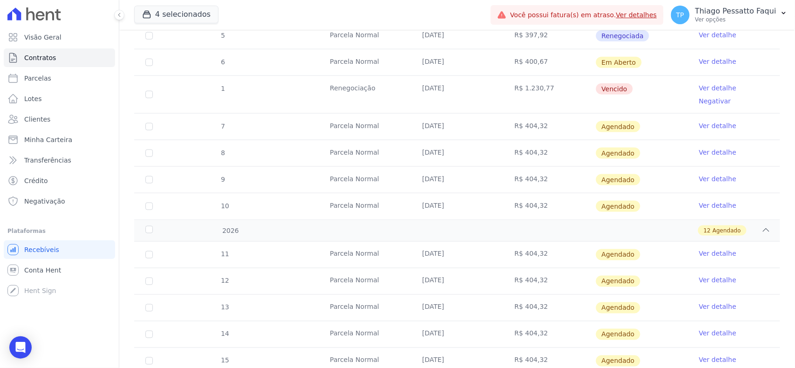
scroll to position [315, 0]
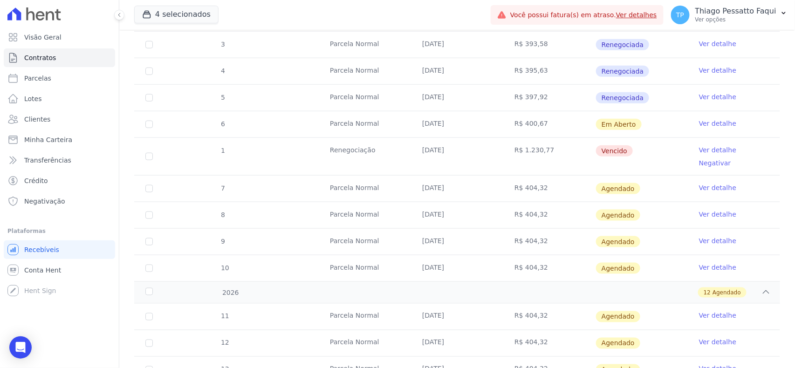
click at [699, 149] on link "Ver detalhe" at bounding box center [717, 149] width 37 height 9
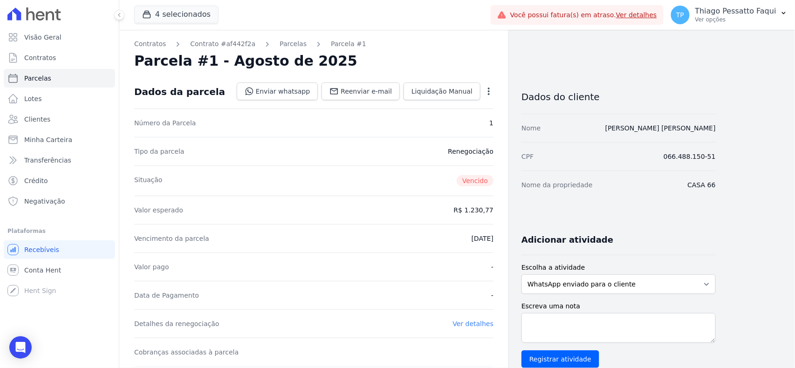
click at [487, 90] on icon "button" at bounding box center [488, 91] width 9 height 9
click at [445, 43] on nav "Contratos Contrato #af442f2a [GEOGRAPHIC_DATA] Parcela #1" at bounding box center [313, 44] width 359 height 10
click at [279, 41] on link "Parcelas" at bounding box center [292, 44] width 27 height 10
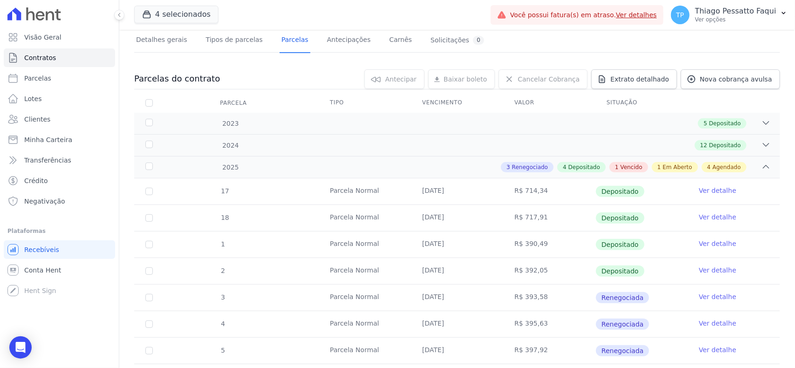
scroll to position [124, 0]
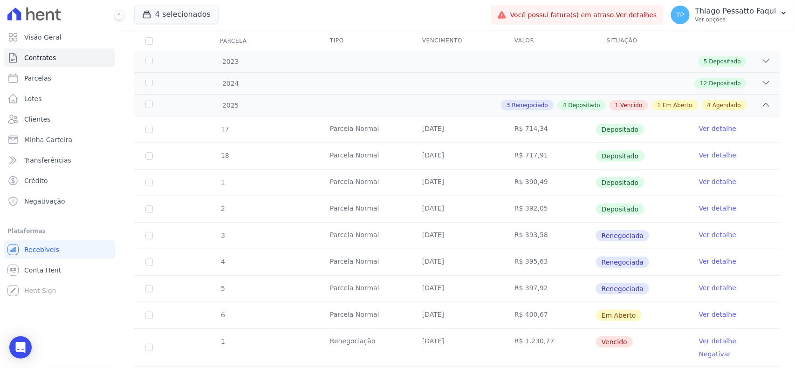
click at [699, 204] on link "Ver detalhe" at bounding box center [717, 208] width 37 height 9
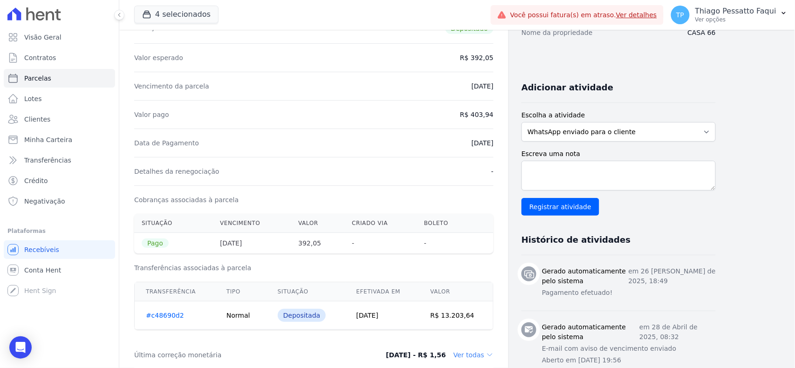
scroll to position [248, 0]
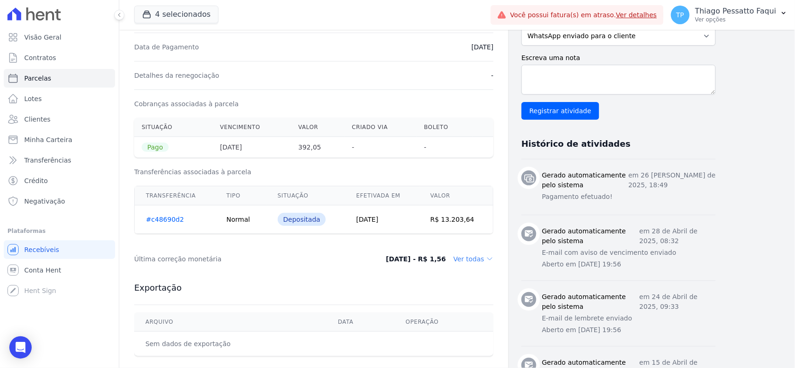
click at [463, 252] on div "Última correção monetária [DATE] - R$ 1,56 Ver todas" at bounding box center [313, 259] width 359 height 28
click at [464, 258] on dd "Ver todas" at bounding box center [473, 258] width 40 height 9
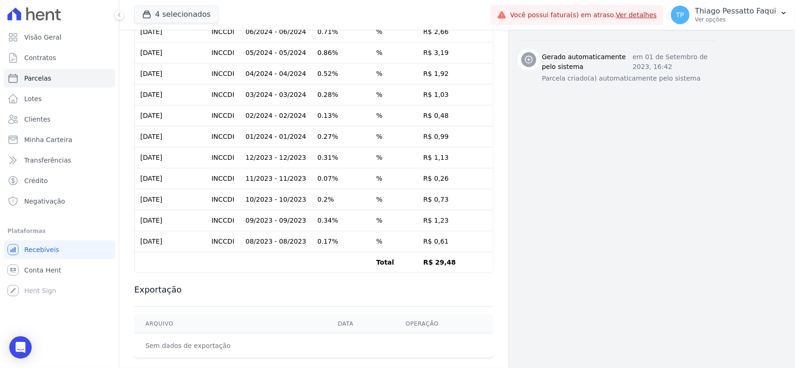
scroll to position [683, 0]
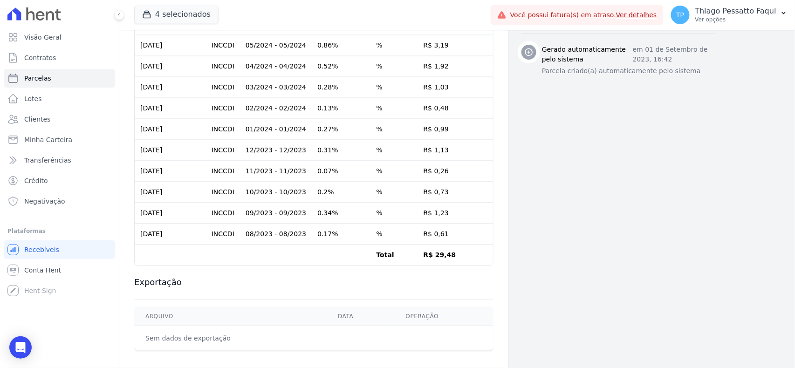
drag, startPoint x: 441, startPoint y: 222, endPoint x: 326, endPoint y: 206, distance: 115.6
click at [332, 210] on tbody "[DATE] INCCDI 02/2025 - 02/2025 0.4% % R$ 1,56 [DATE] INCCDI 12/2024 - 12/2024 …" at bounding box center [314, 66] width 358 height 398
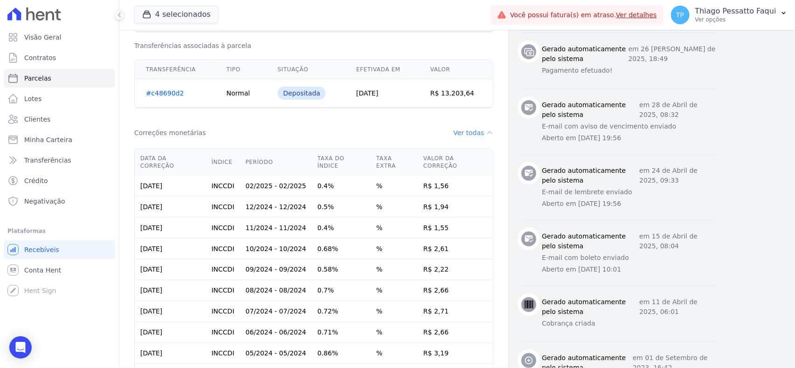
scroll to position [373, 0]
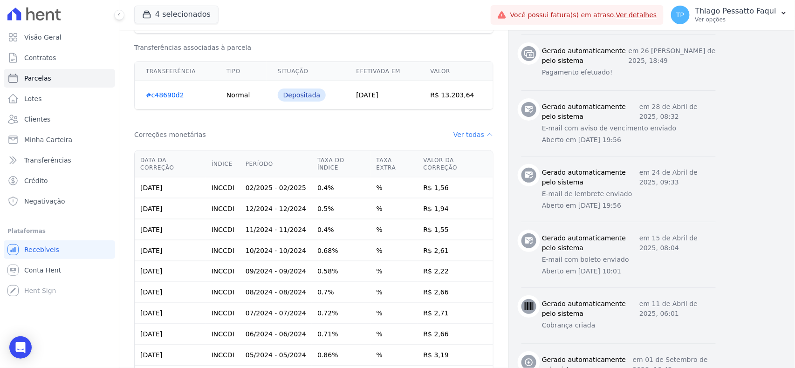
click at [434, 180] on td "R$ 1,56" at bounding box center [455, 187] width 75 height 21
click at [433, 219] on td "R$ 1,55" at bounding box center [455, 229] width 75 height 21
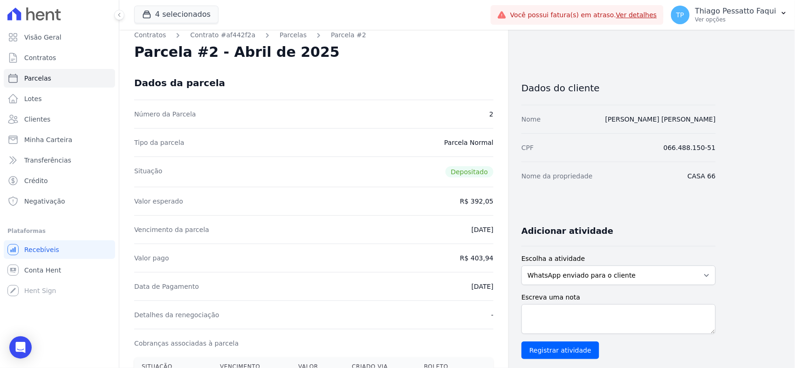
scroll to position [0, 0]
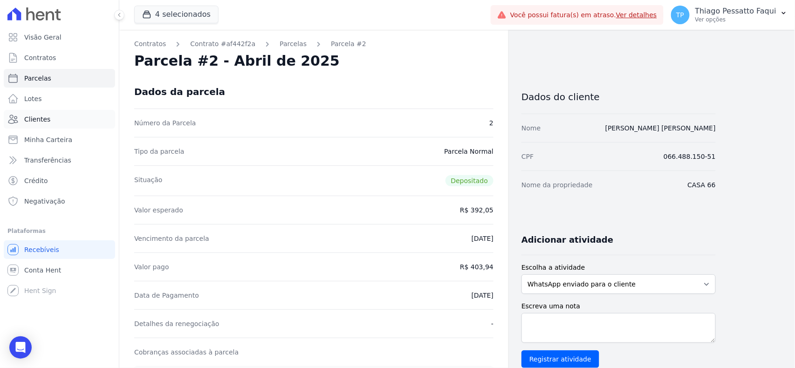
click at [33, 114] on link "Clientes" at bounding box center [59, 119] width 111 height 19
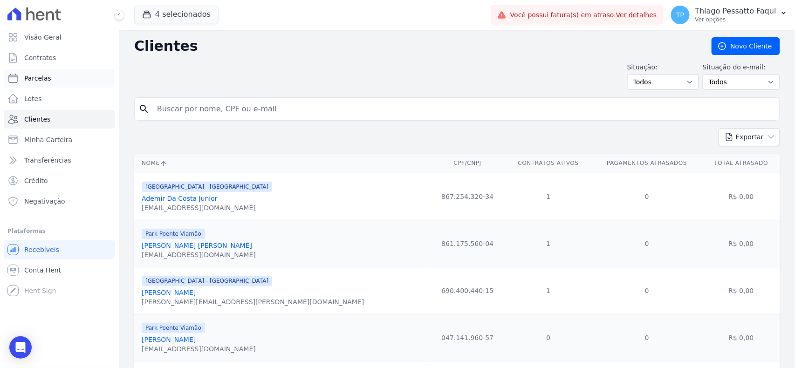
click at [59, 77] on link "Parcelas" at bounding box center [59, 78] width 111 height 19
select select
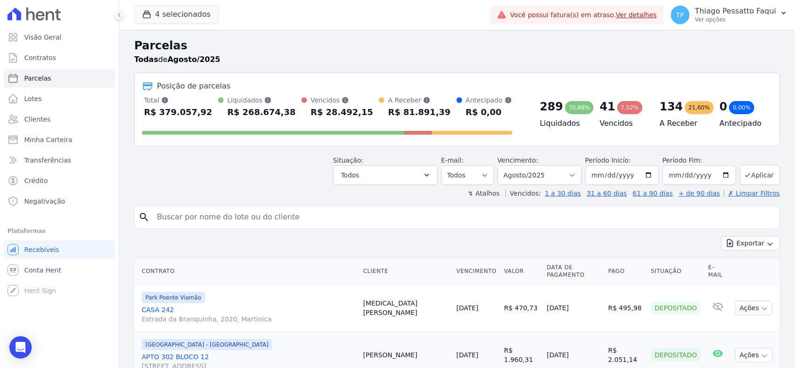
click at [382, 309] on td "[MEDICAL_DATA][PERSON_NAME]" at bounding box center [405, 308] width 93 height 47
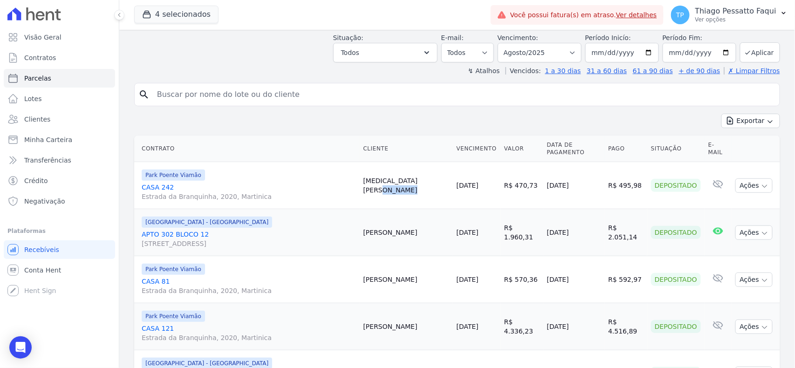
scroll to position [62, 0]
